Goal: Transaction & Acquisition: Book appointment/travel/reservation

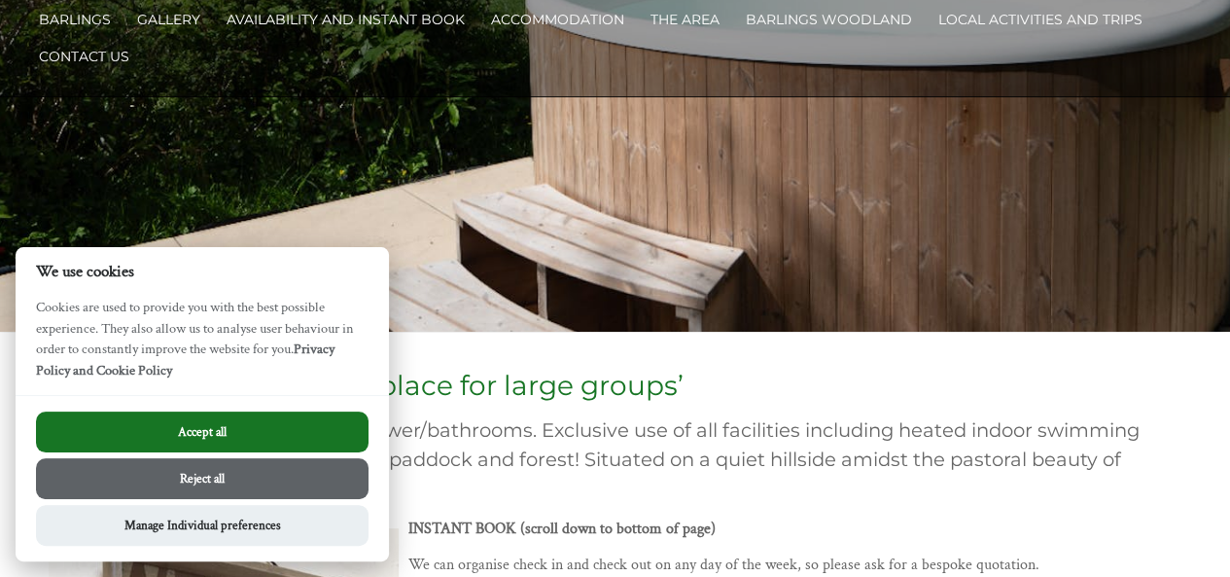
scroll to position [160, 0]
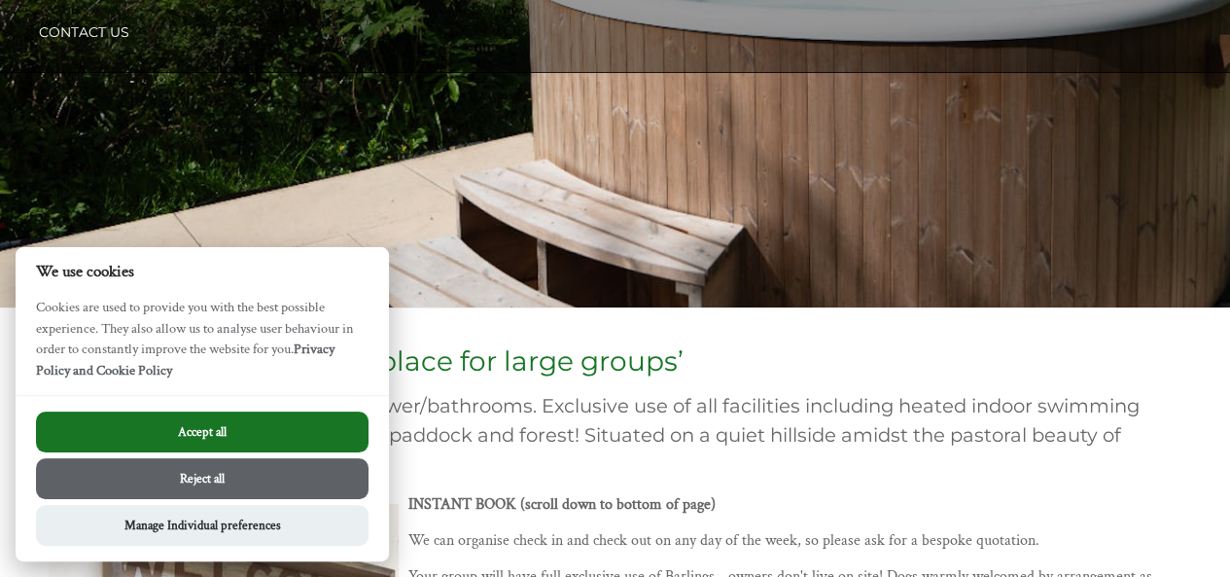
click at [216, 423] on button "Accept all" at bounding box center [202, 431] width 332 height 41
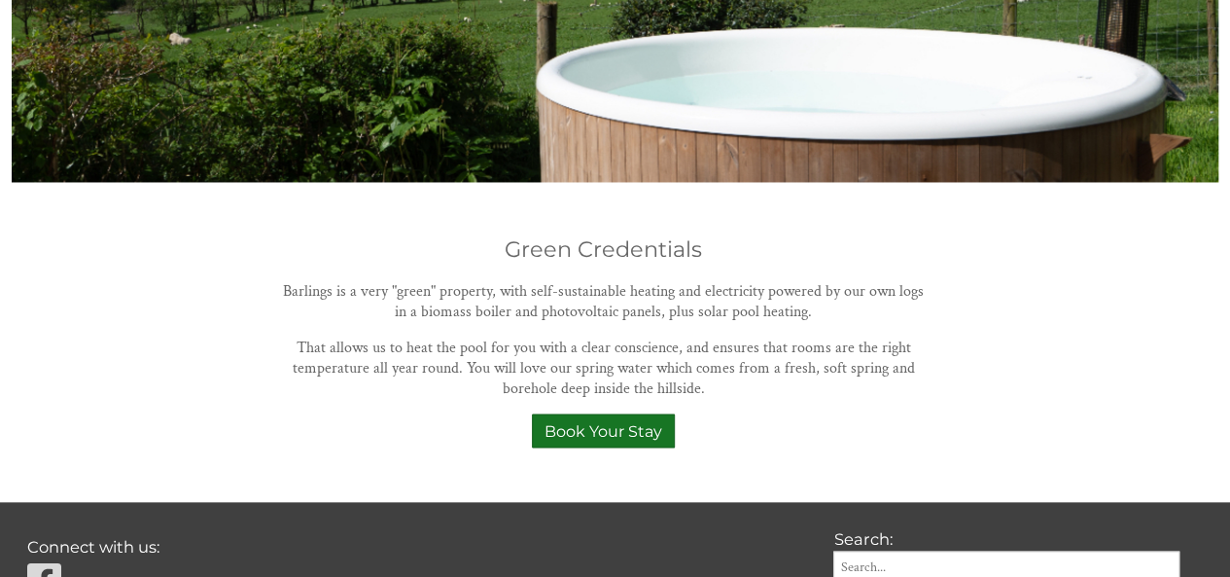
scroll to position [1721, 0]
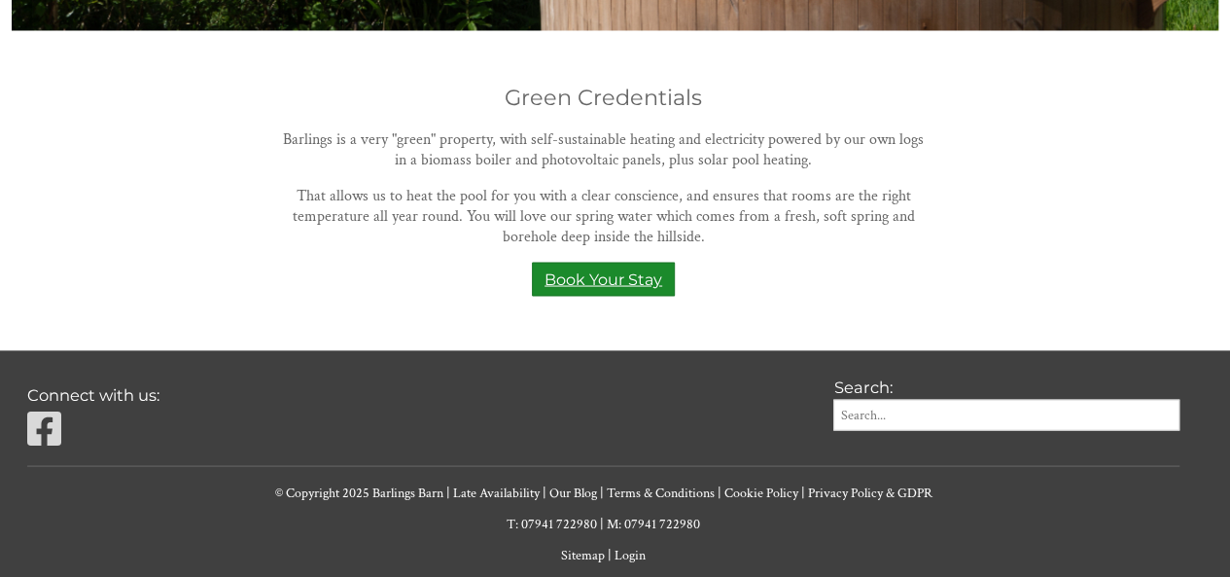
click at [642, 262] on link "Book Your Stay" at bounding box center [603, 279] width 143 height 34
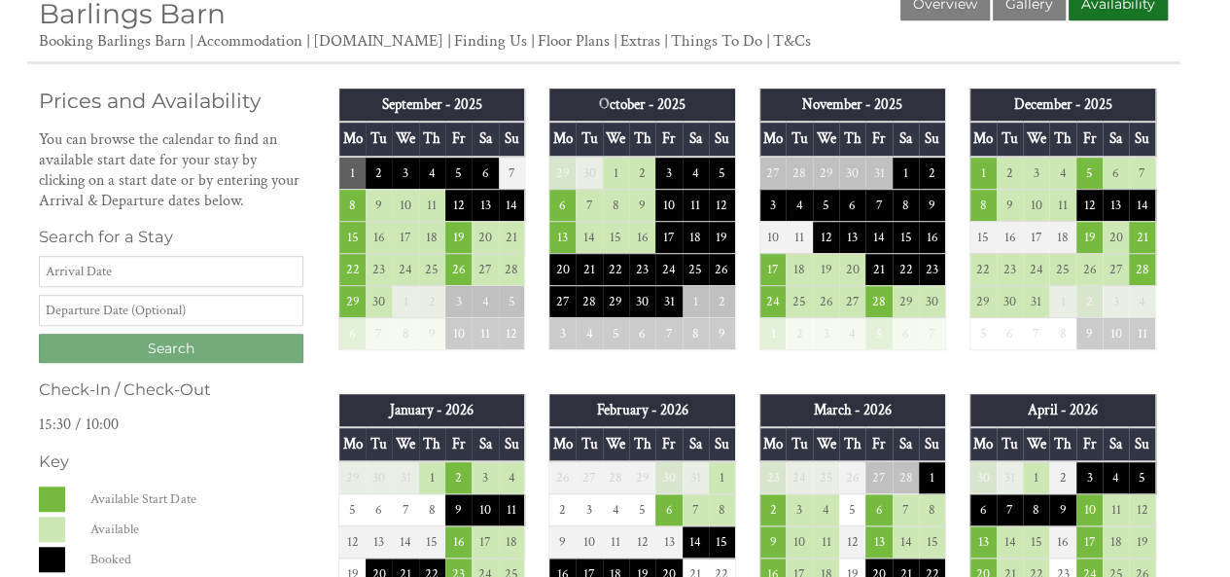
scroll to position [482, 0]
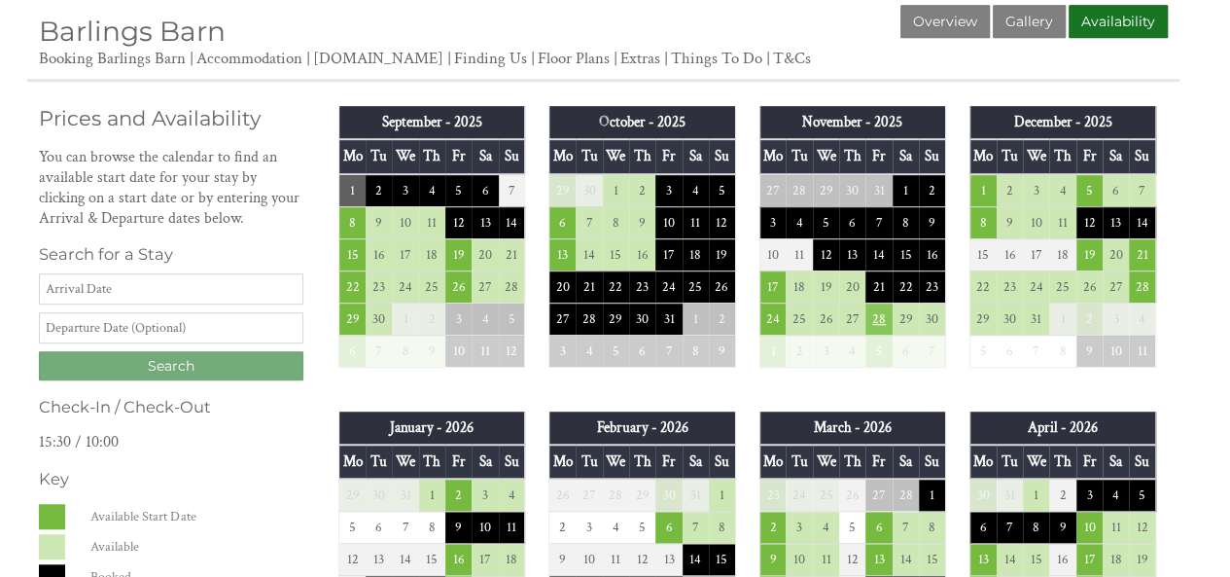
click at [881, 322] on td "28" at bounding box center [878, 318] width 26 height 32
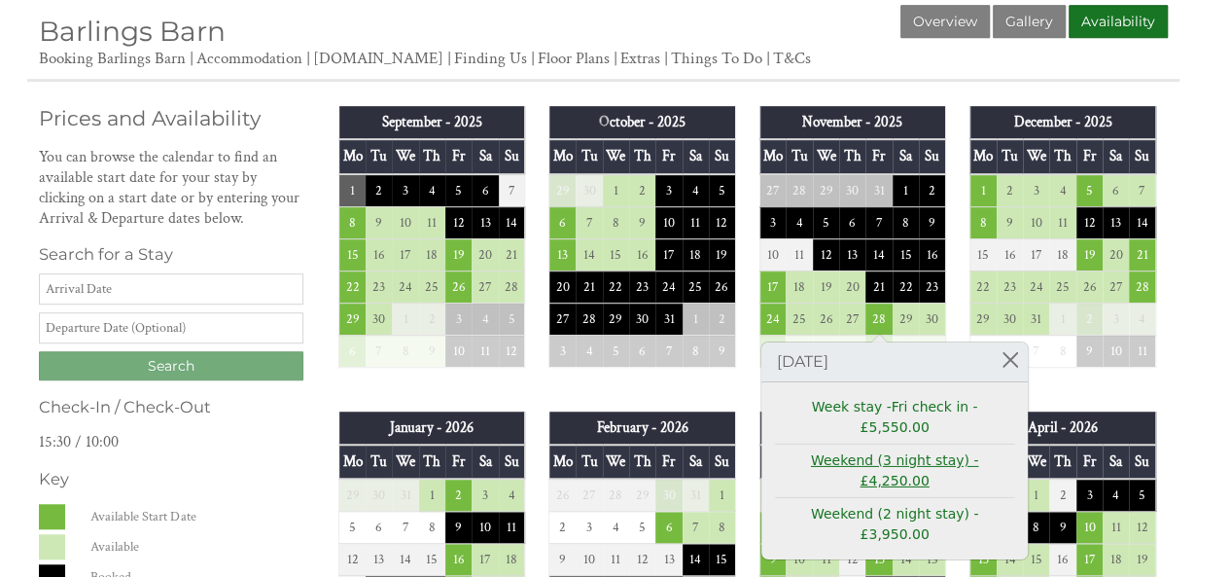
click at [887, 450] on link "Weekend (3 night stay) - £4,250.00" at bounding box center [894, 470] width 239 height 41
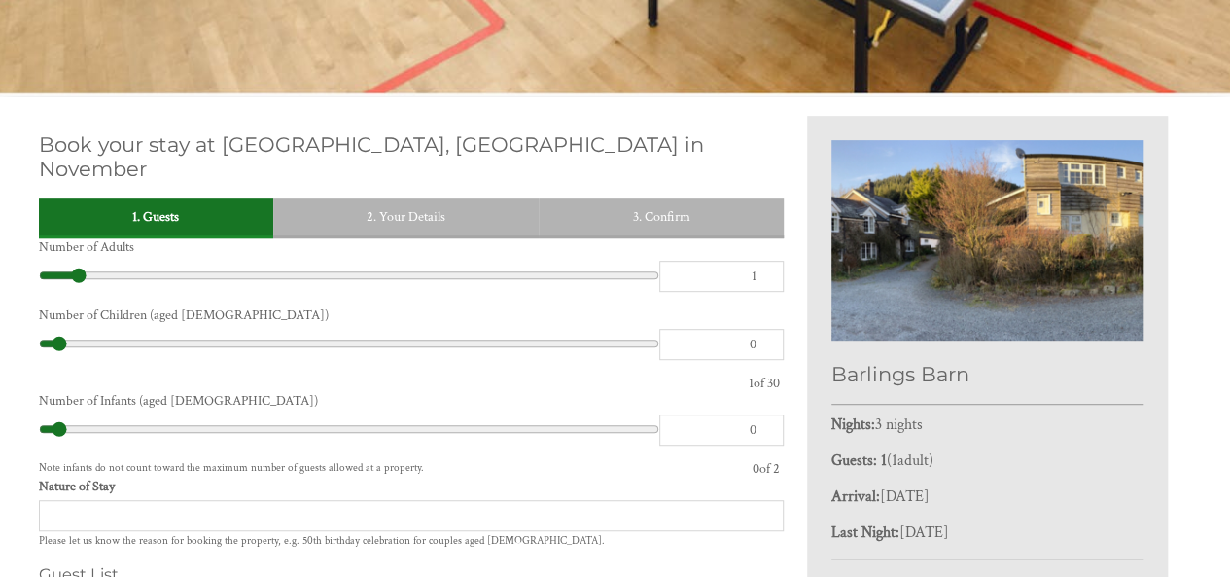
scroll to position [373, 0]
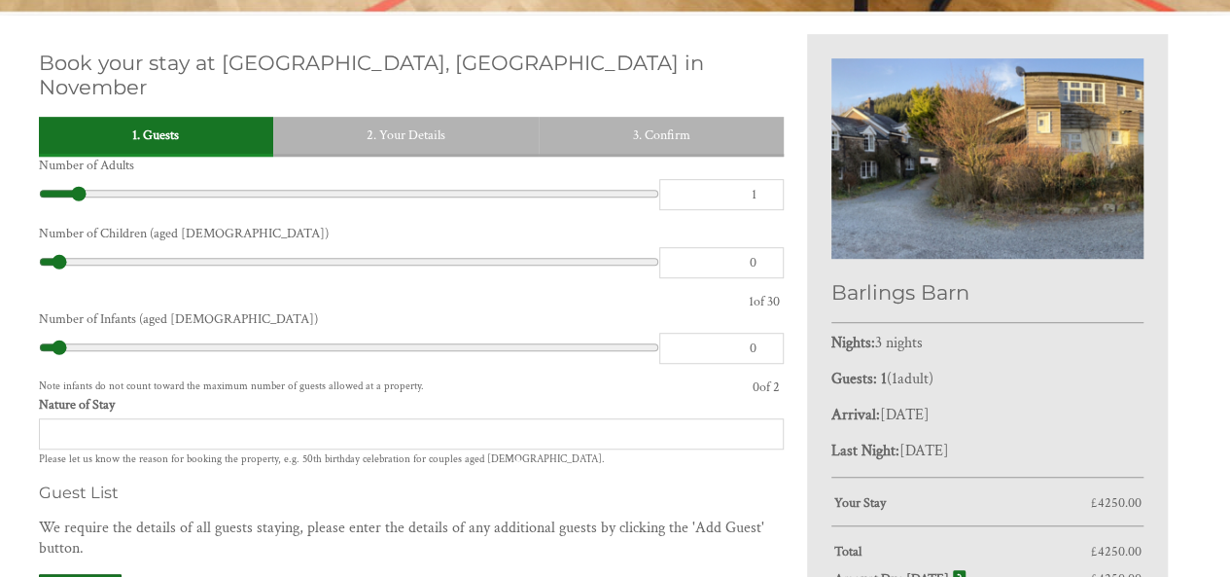
scroll to position [438, 0]
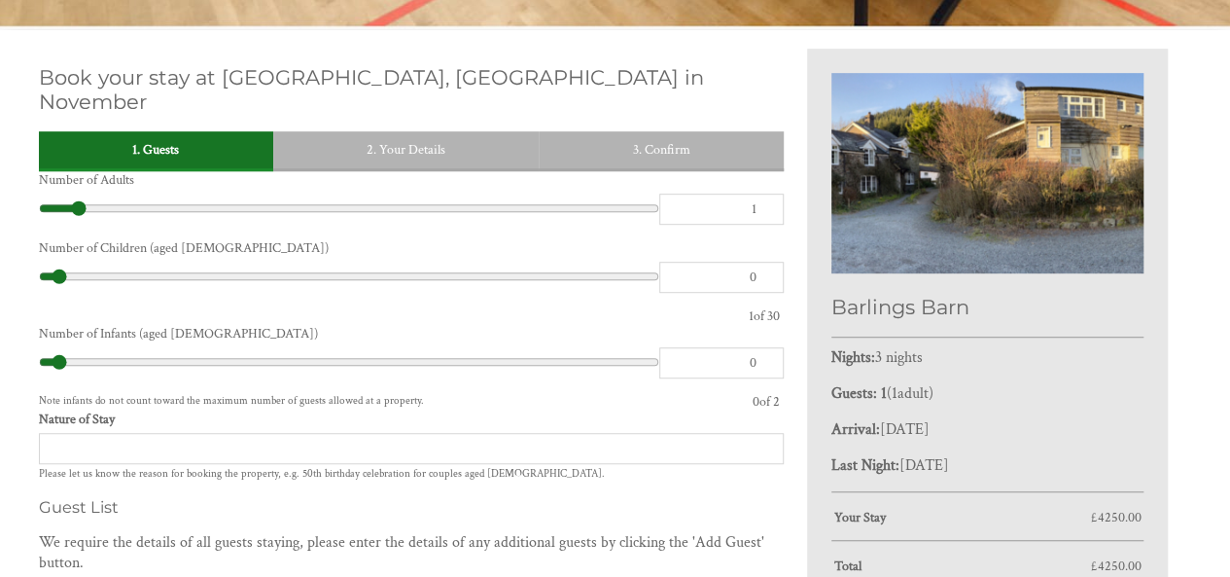
type input "26"
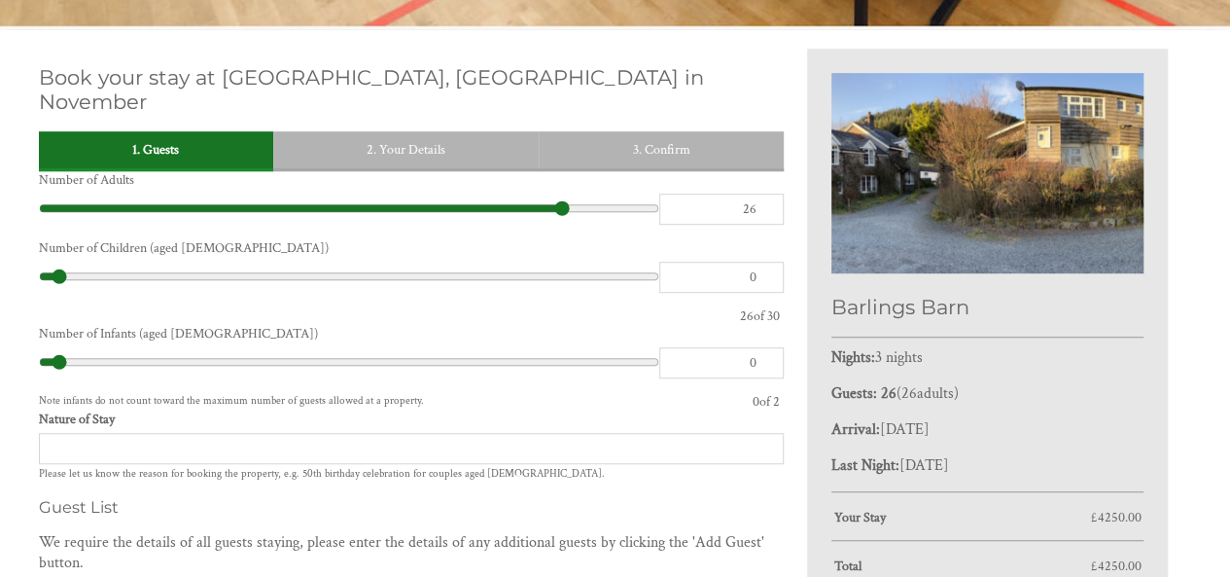
type input "27"
type input "28"
type input "29"
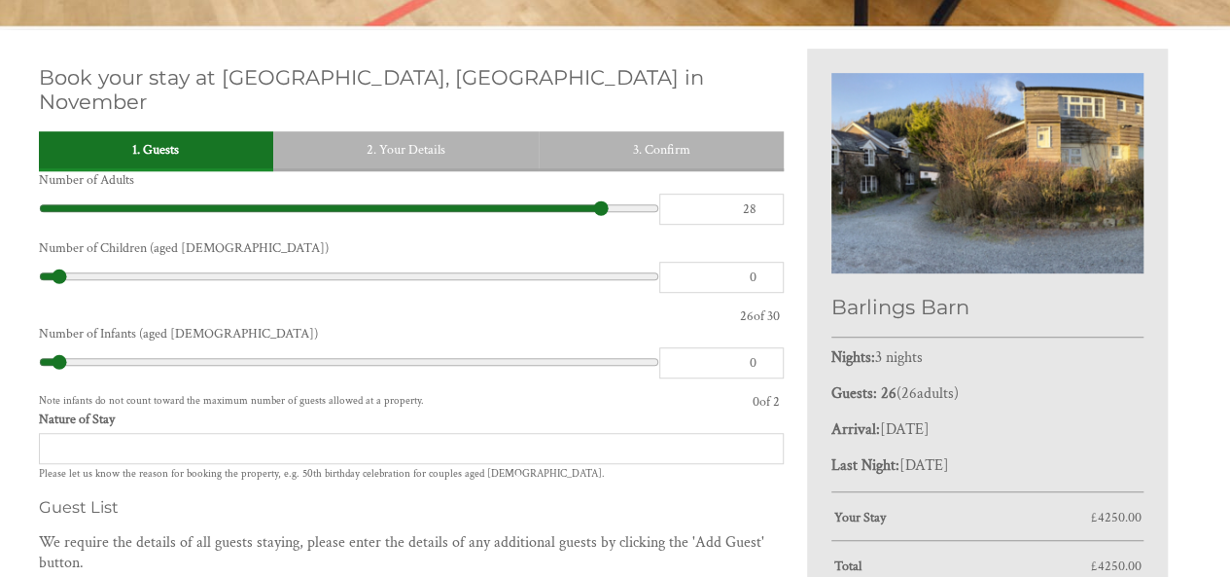
type input "29"
type input "30"
drag, startPoint x: 561, startPoint y: 186, endPoint x: 715, endPoint y: 190, distance: 153.7
type input "30"
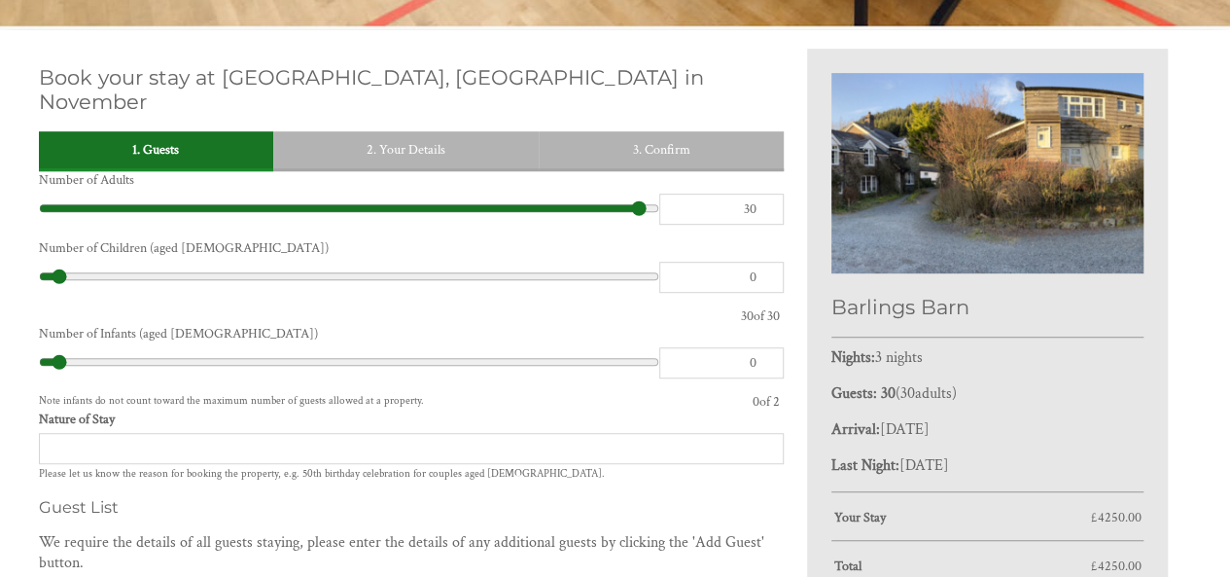
click at [659, 193] on input "range" at bounding box center [349, 207] width 620 height 29
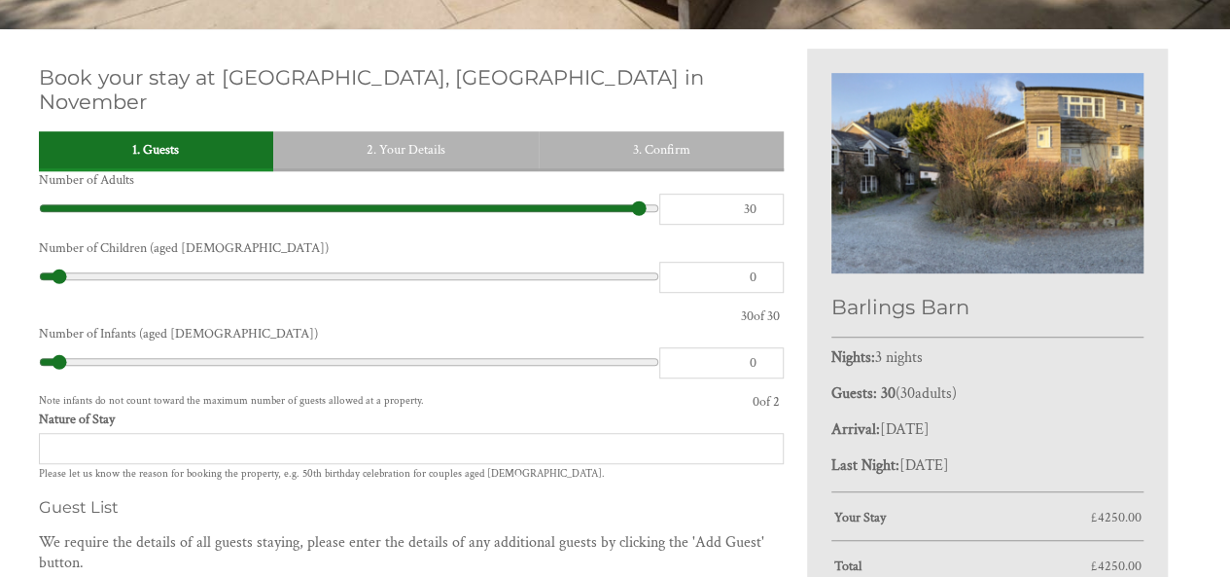
type input "0"
drag, startPoint x: 443, startPoint y: 255, endPoint x: 650, endPoint y: 256, distance: 207.1
click at [650, 262] on input "range" at bounding box center [349, 276] width 620 height 29
type input "2"
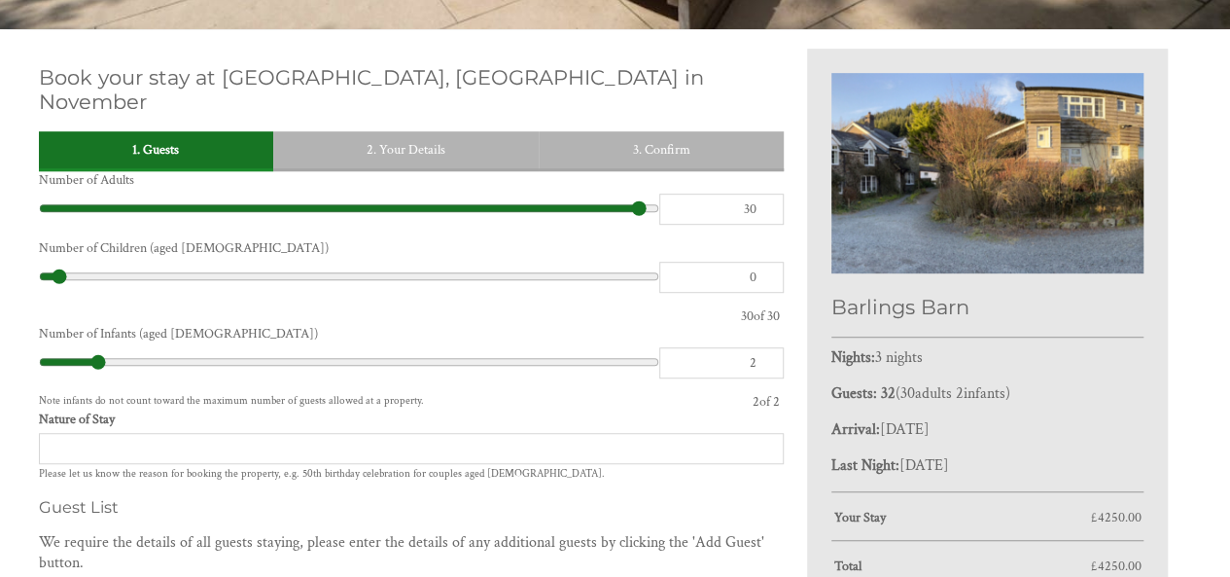
drag, startPoint x: 378, startPoint y: 337, endPoint x: 423, endPoint y: 344, distance: 45.2
type input "2"
click at [423, 347] on input "range" at bounding box center [349, 361] width 620 height 29
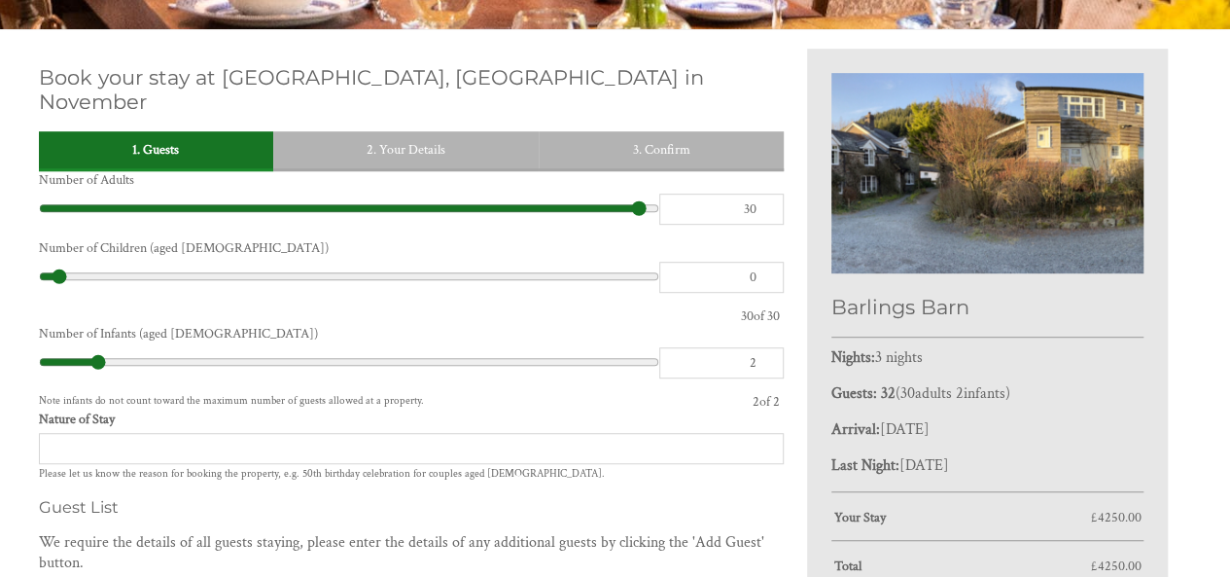
type input "0"
drag, startPoint x: 54, startPoint y: 247, endPoint x: 0, endPoint y: 256, distance: 55.1
click at [39, 262] on input "range" at bounding box center [349, 276] width 620 height 29
drag, startPoint x: 51, startPoint y: 252, endPoint x: 25, endPoint y: 260, distance: 26.4
click at [39, 262] on input "range" at bounding box center [349, 276] width 620 height 29
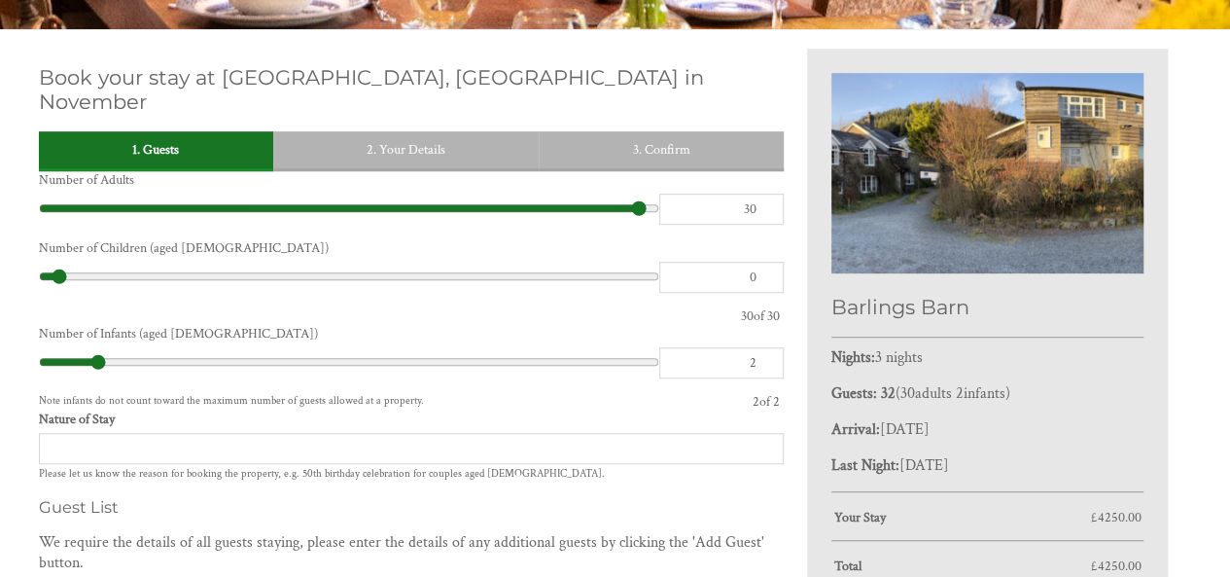
type input "1"
type input "0"
drag, startPoint x: 87, startPoint y: 334, endPoint x: 43, endPoint y: 344, distance: 45.8
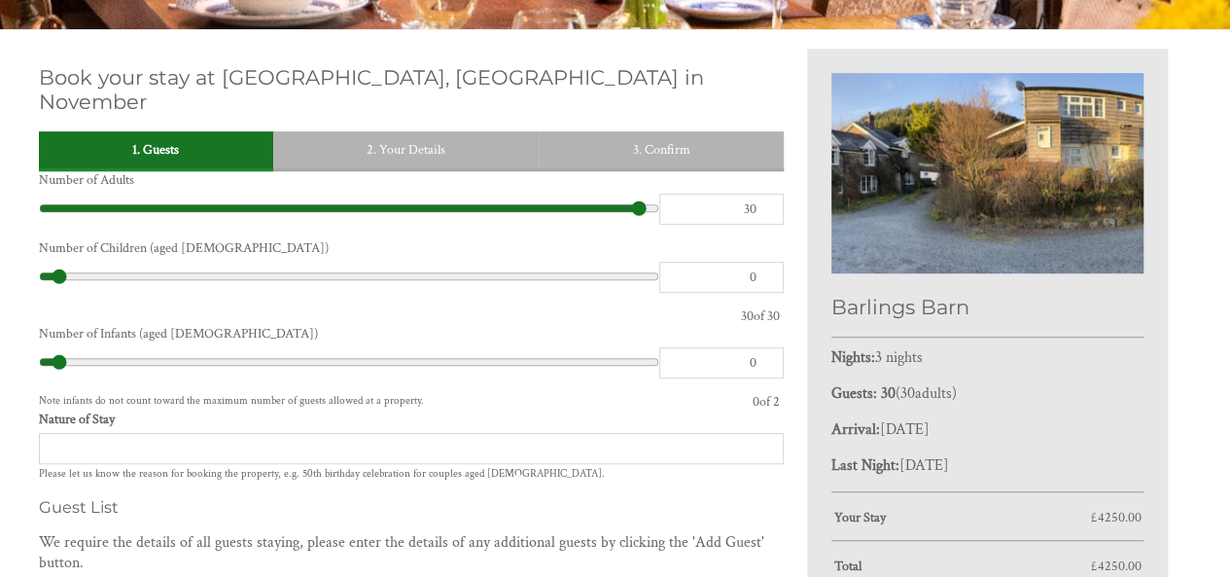
type input "0"
click at [43, 347] on input "range" at bounding box center [349, 361] width 620 height 29
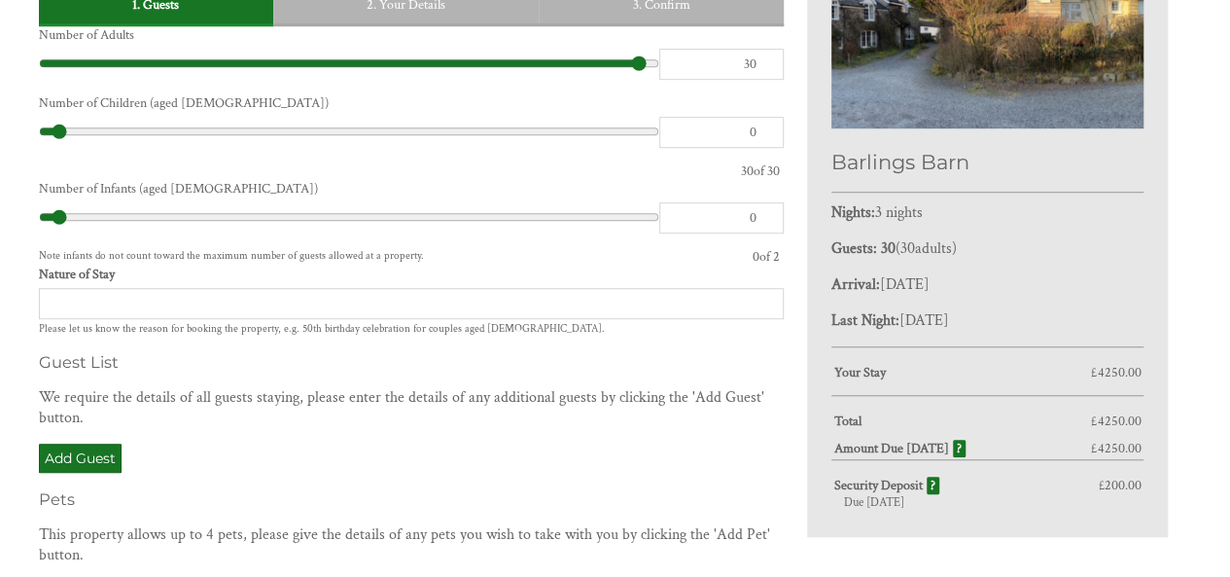
scroll to position [663, 0]
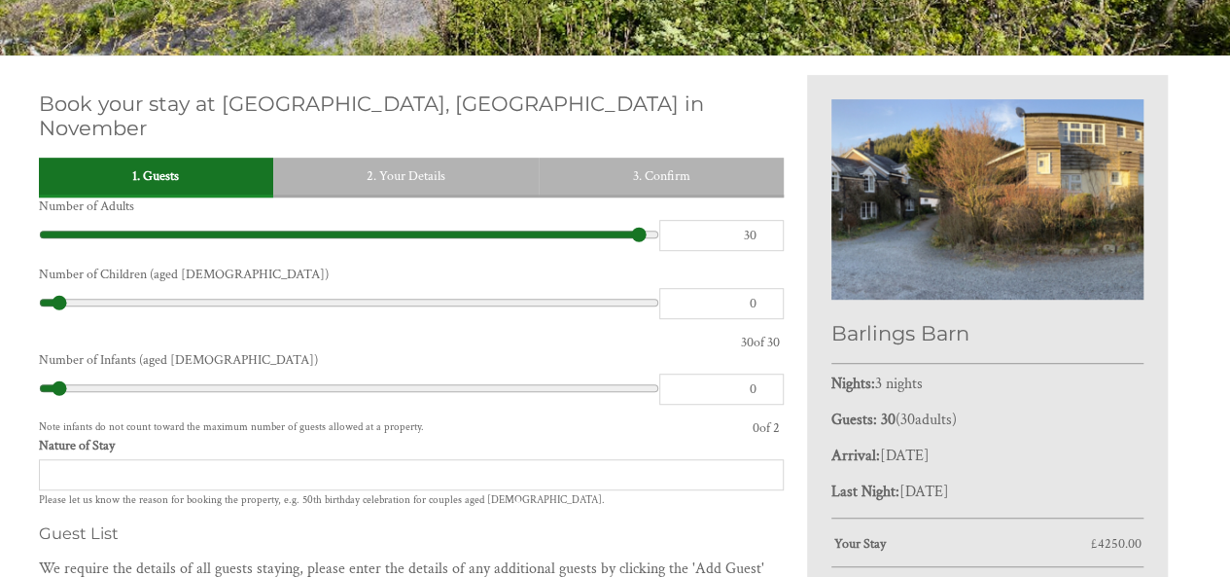
type input "0"
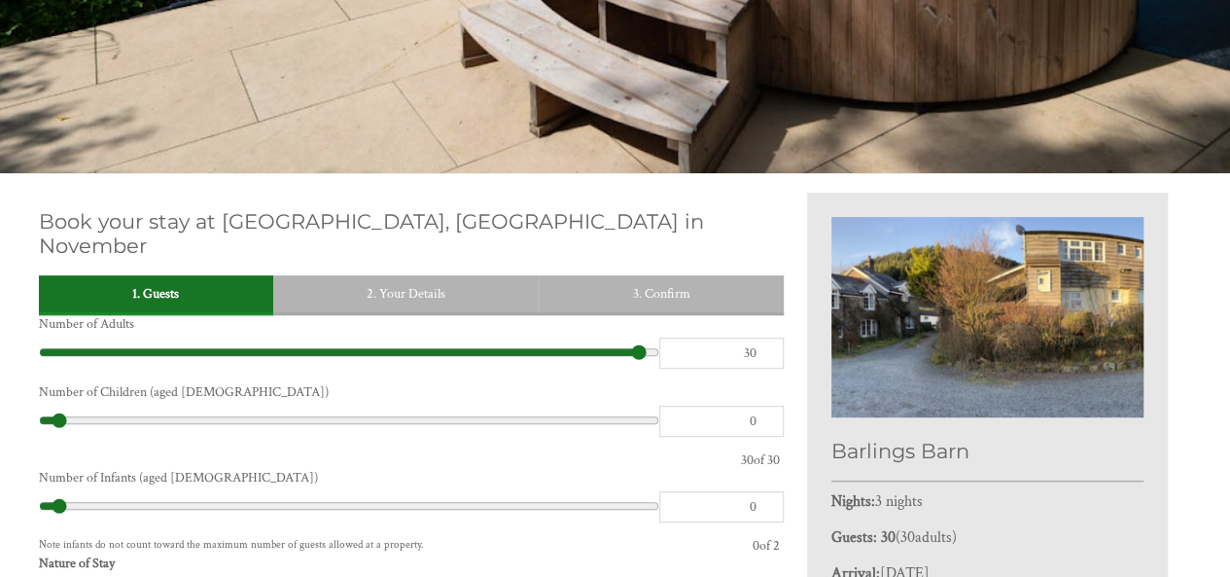
scroll to position [288, 0]
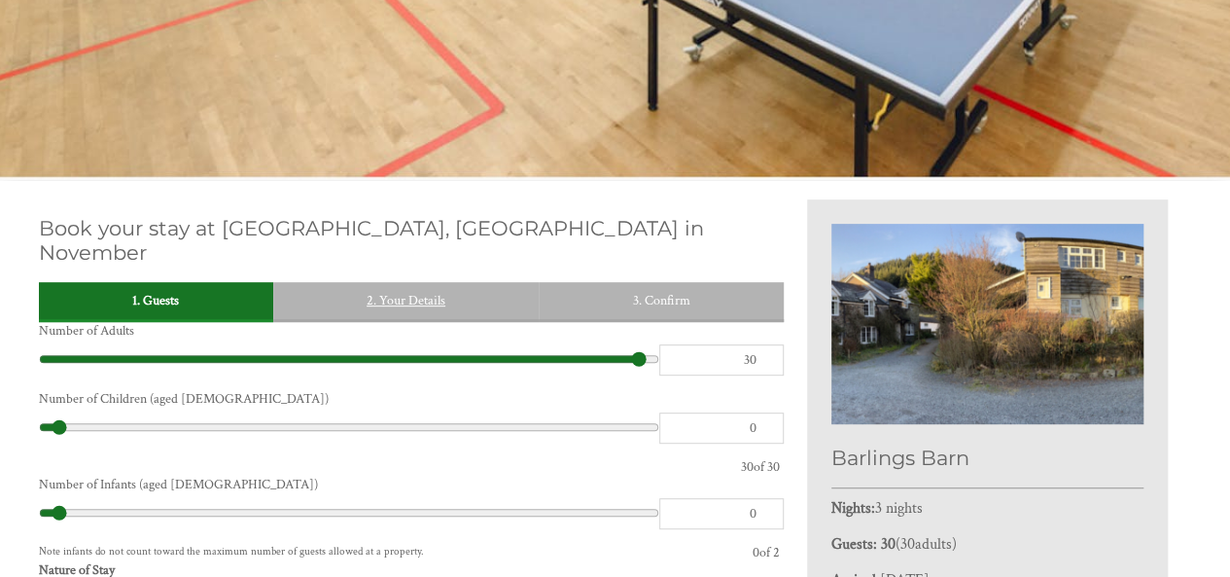
click at [423, 282] on link "2. Your Details" at bounding box center [406, 300] width 266 height 37
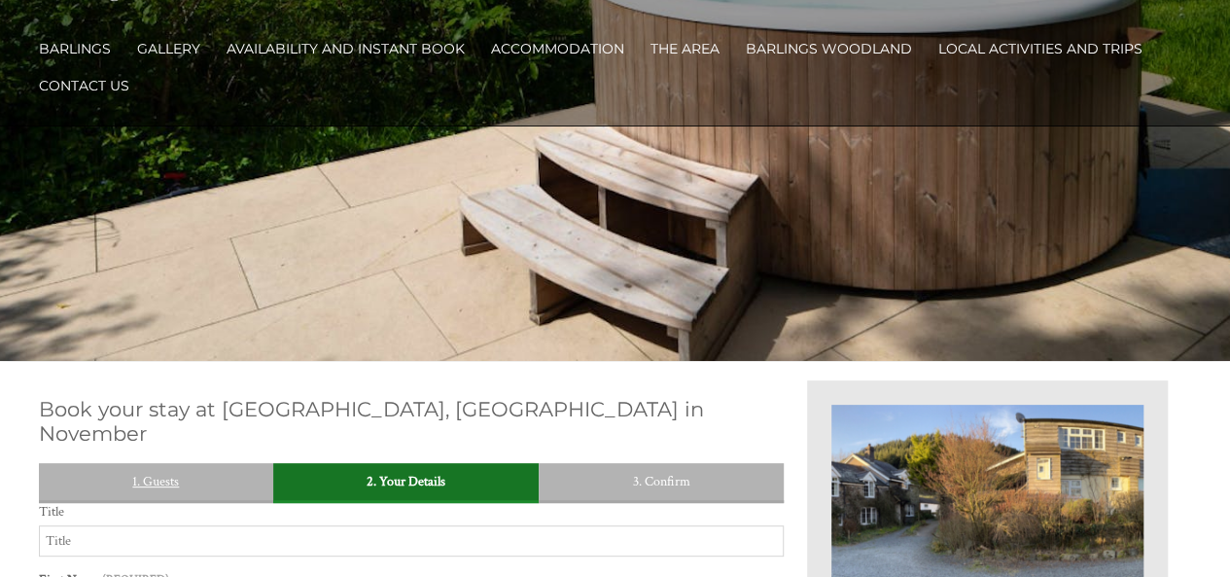
click at [138, 463] on link "1. Guests" at bounding box center [156, 481] width 234 height 37
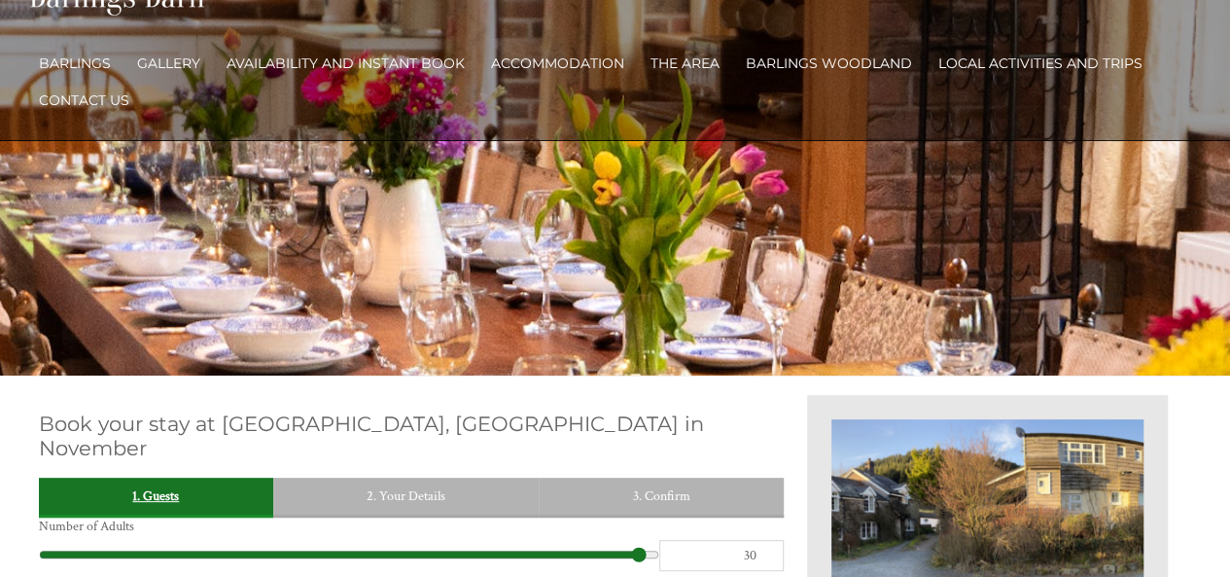
scroll to position [89, 0]
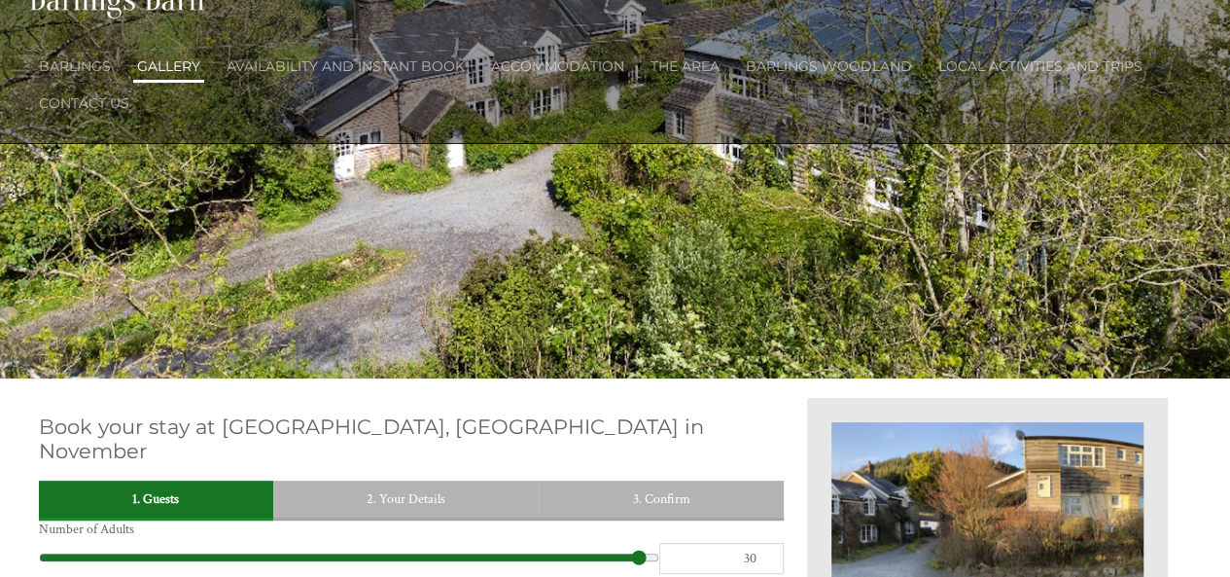
click at [187, 61] on link "Gallery" at bounding box center [168, 65] width 63 height 17
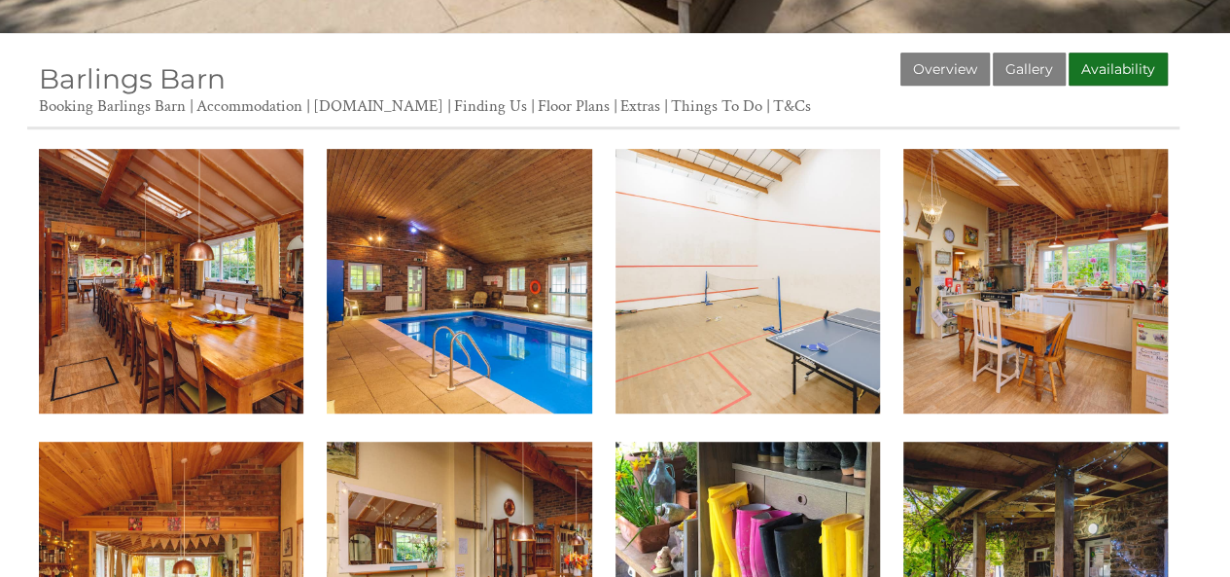
scroll to position [367, 0]
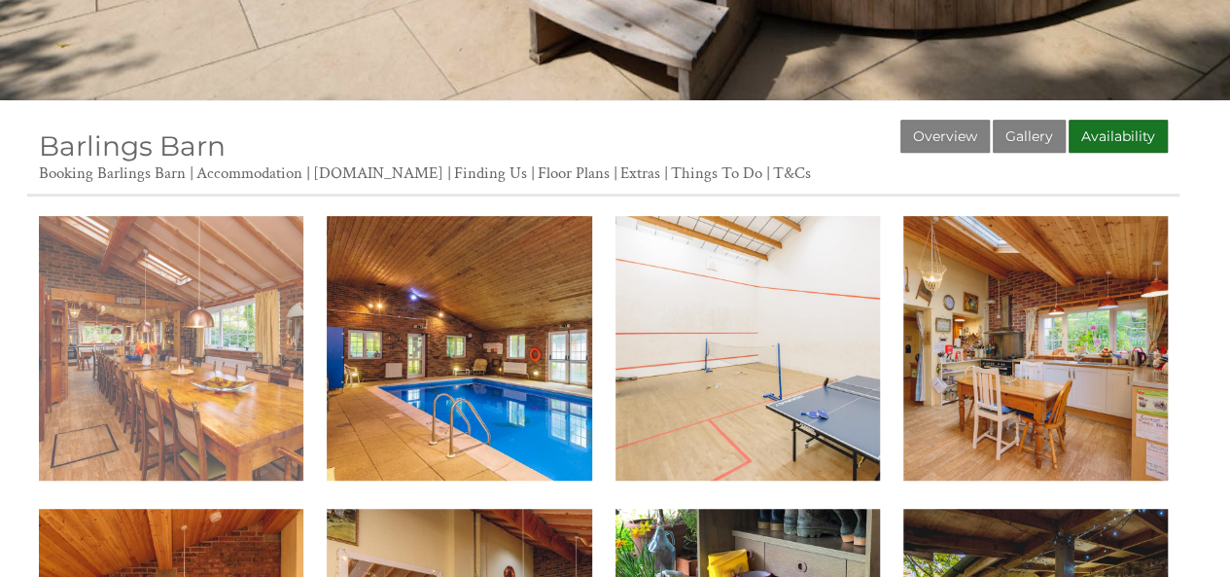
click at [210, 295] on img at bounding box center [171, 348] width 264 height 264
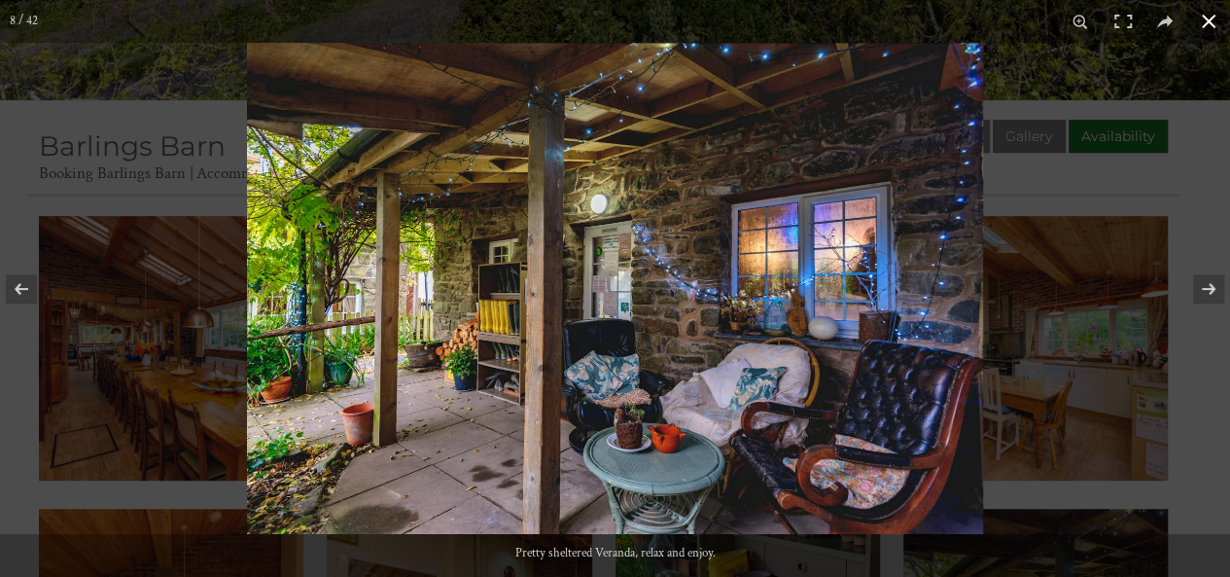
click at [825, 424] on img at bounding box center [615, 288] width 736 height 491
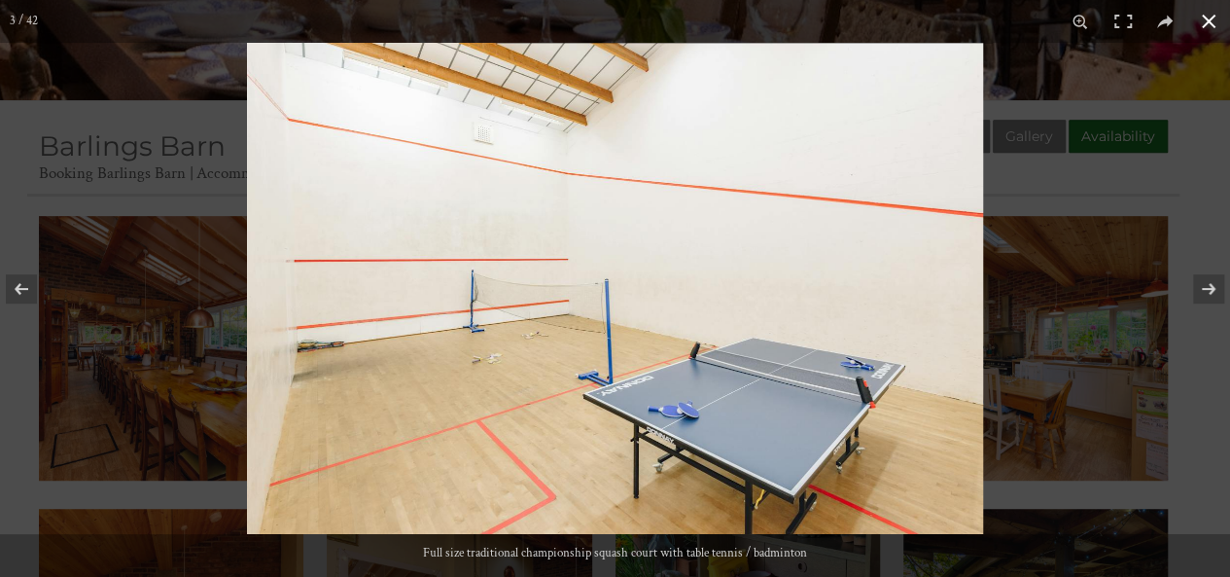
click at [1216, 10] on button at bounding box center [1208, 21] width 43 height 43
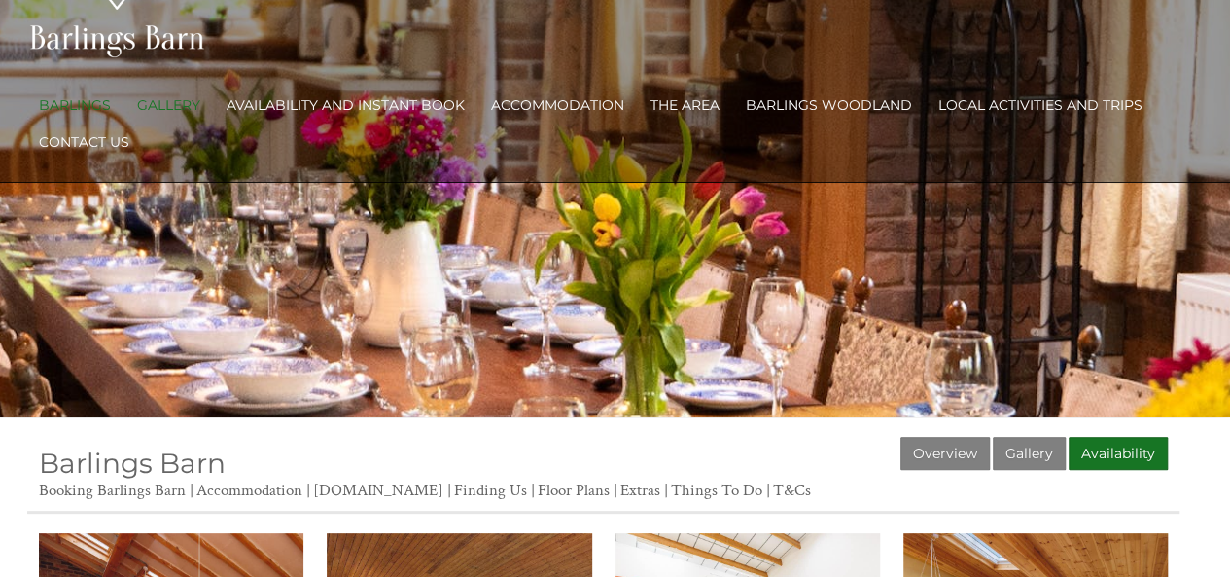
scroll to position [0, 0]
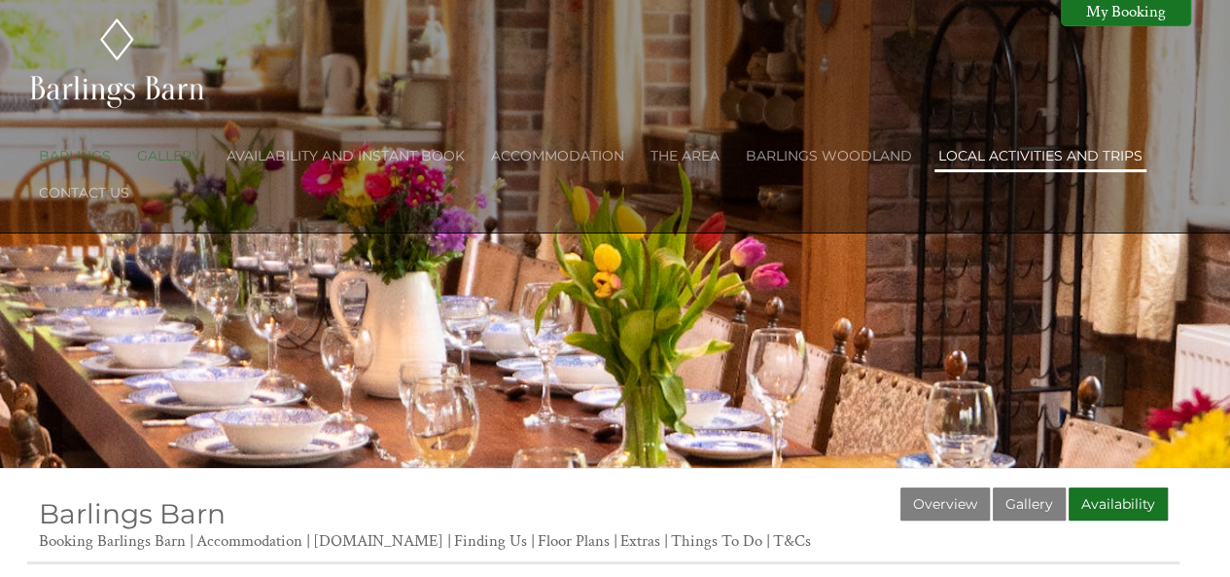
click at [947, 149] on link "Local activities and trips" at bounding box center [1040, 155] width 204 height 17
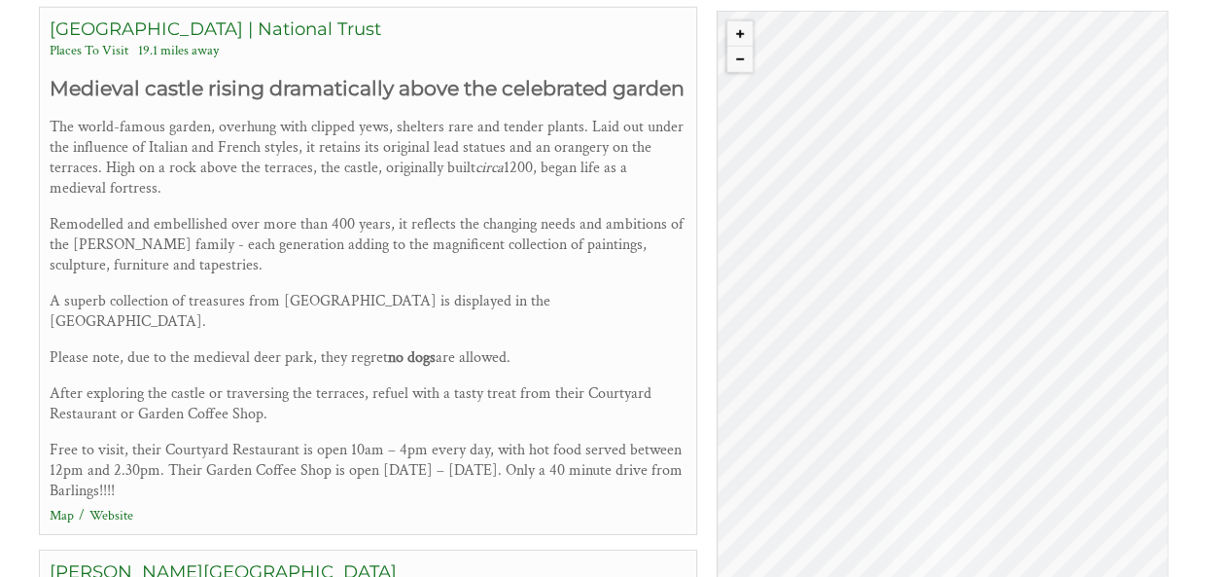
scroll to position [6610, 0]
